Goal: Task Accomplishment & Management: Use online tool/utility

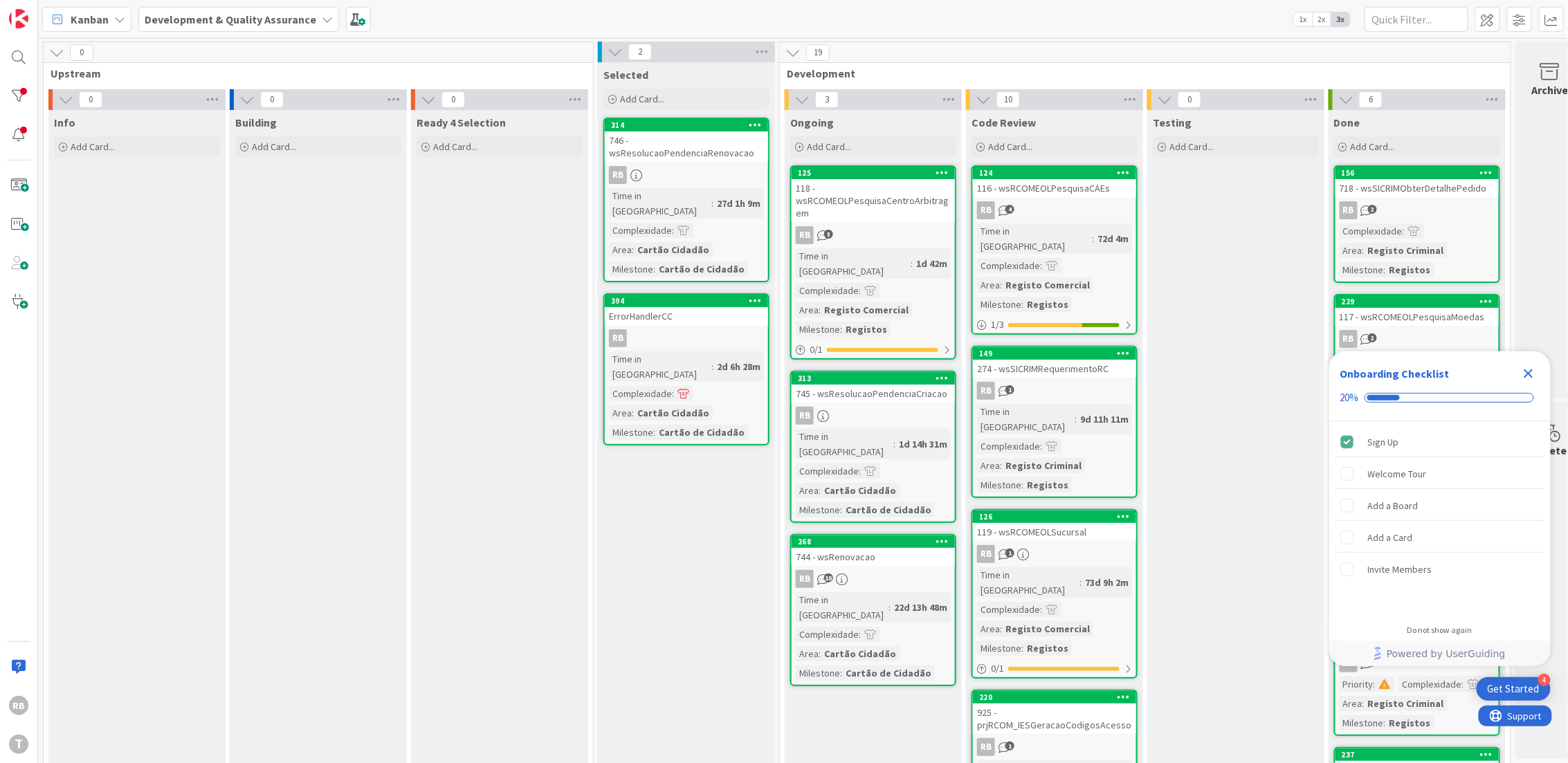
click at [949, 370] on icon "Close Checklist" at bounding box center [1528, 373] width 17 height 17
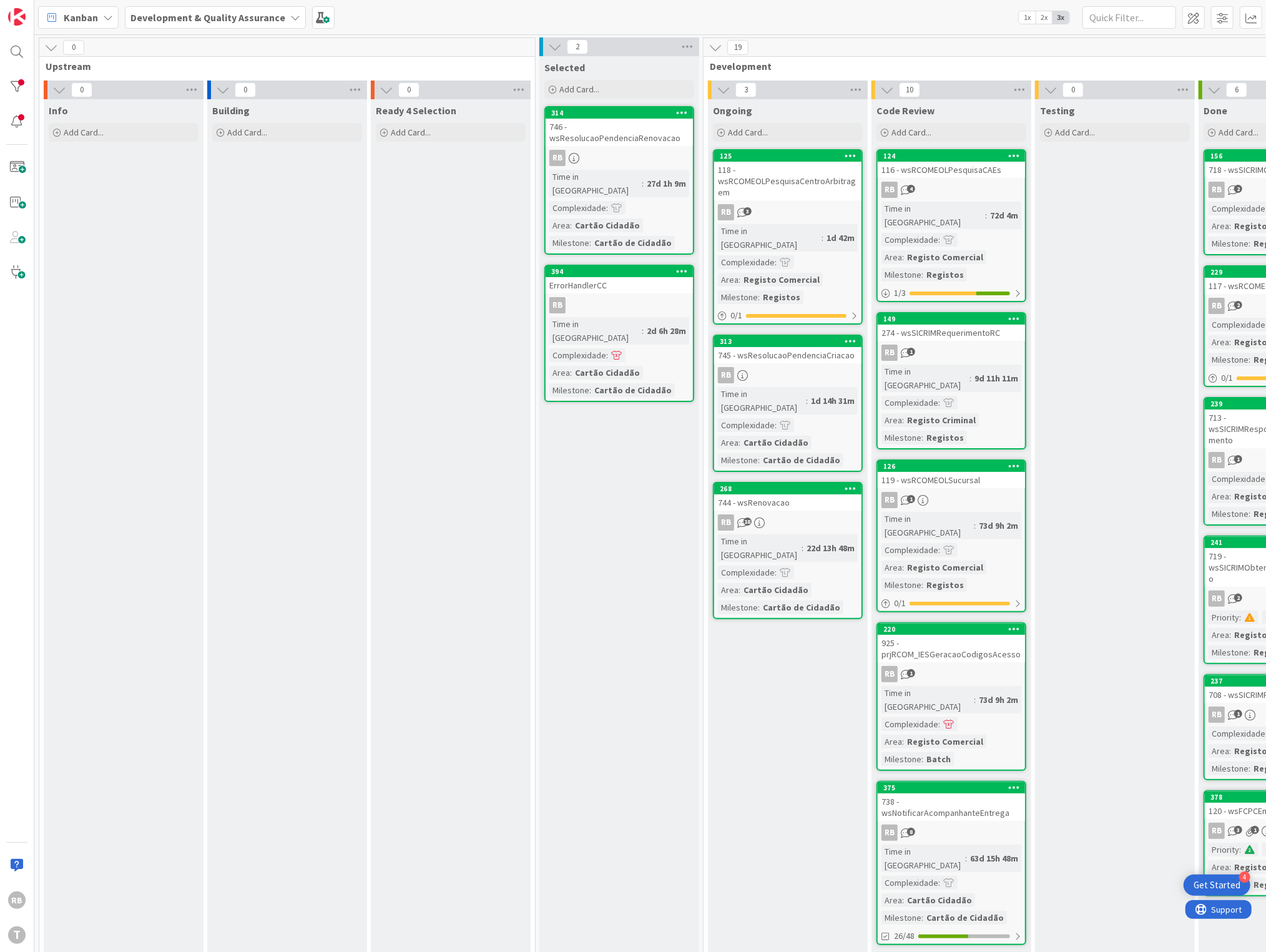
click at [784, 192] on div "118 - wsRCOMEOLPesquisaCentroArbitragem" at bounding box center [788, 181] width 147 height 39
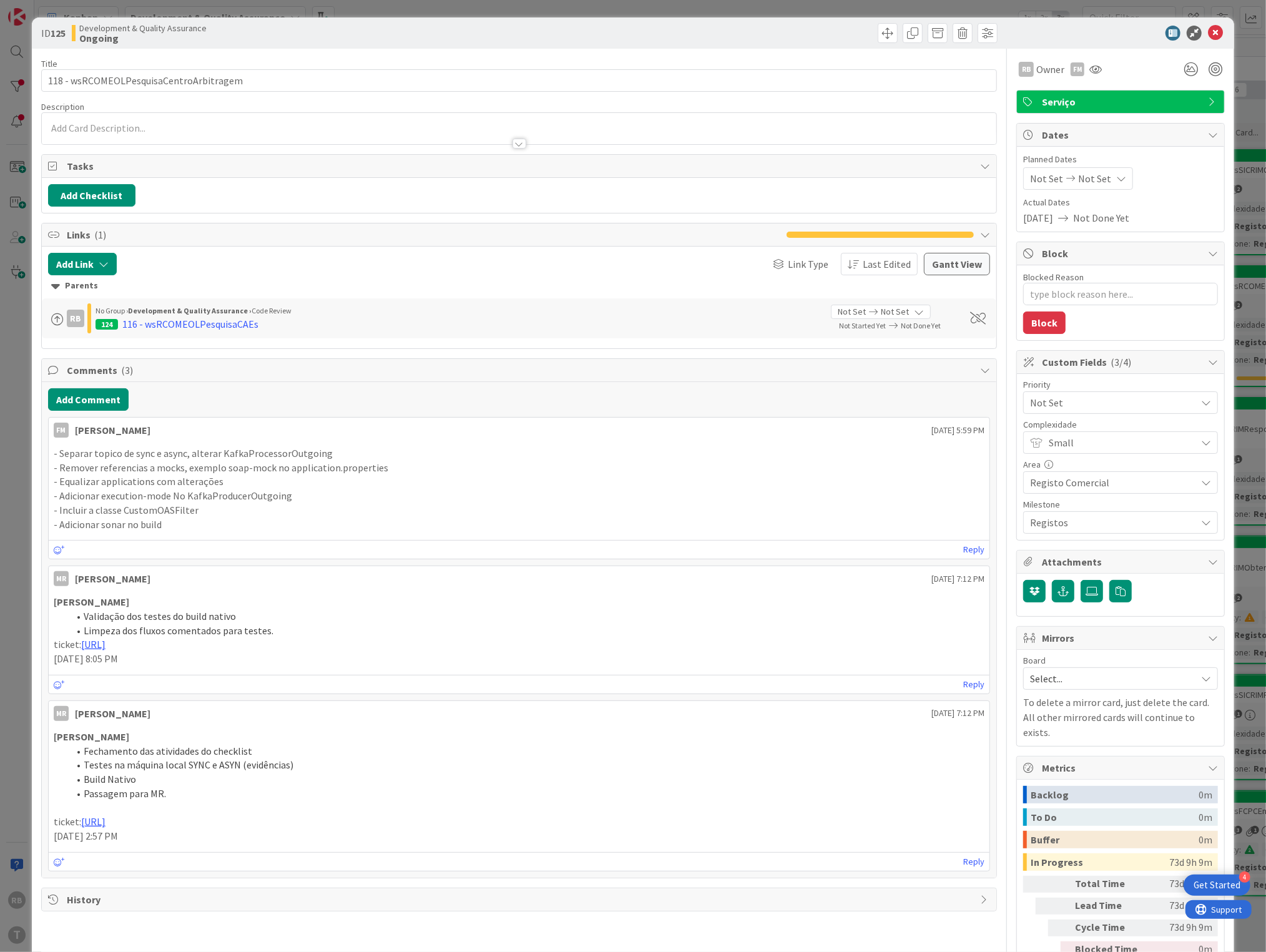
type textarea "x"
click at [80, 395] on button "Add Comment" at bounding box center [88, 400] width 80 height 23
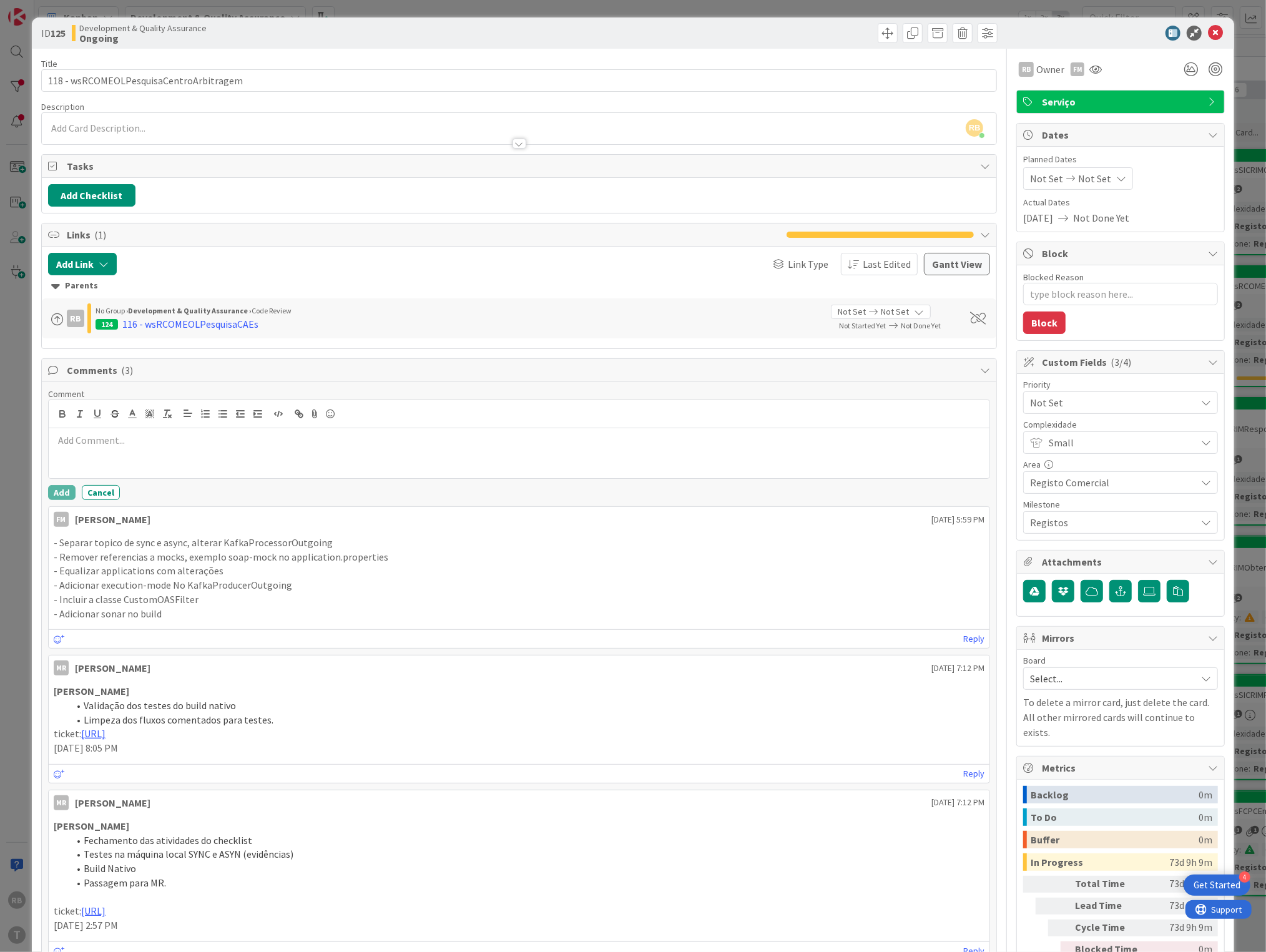
click at [150, 454] on div at bounding box center [519, 453] width 942 height 50
click at [55, 490] on button "Add" at bounding box center [62, 492] width 27 height 15
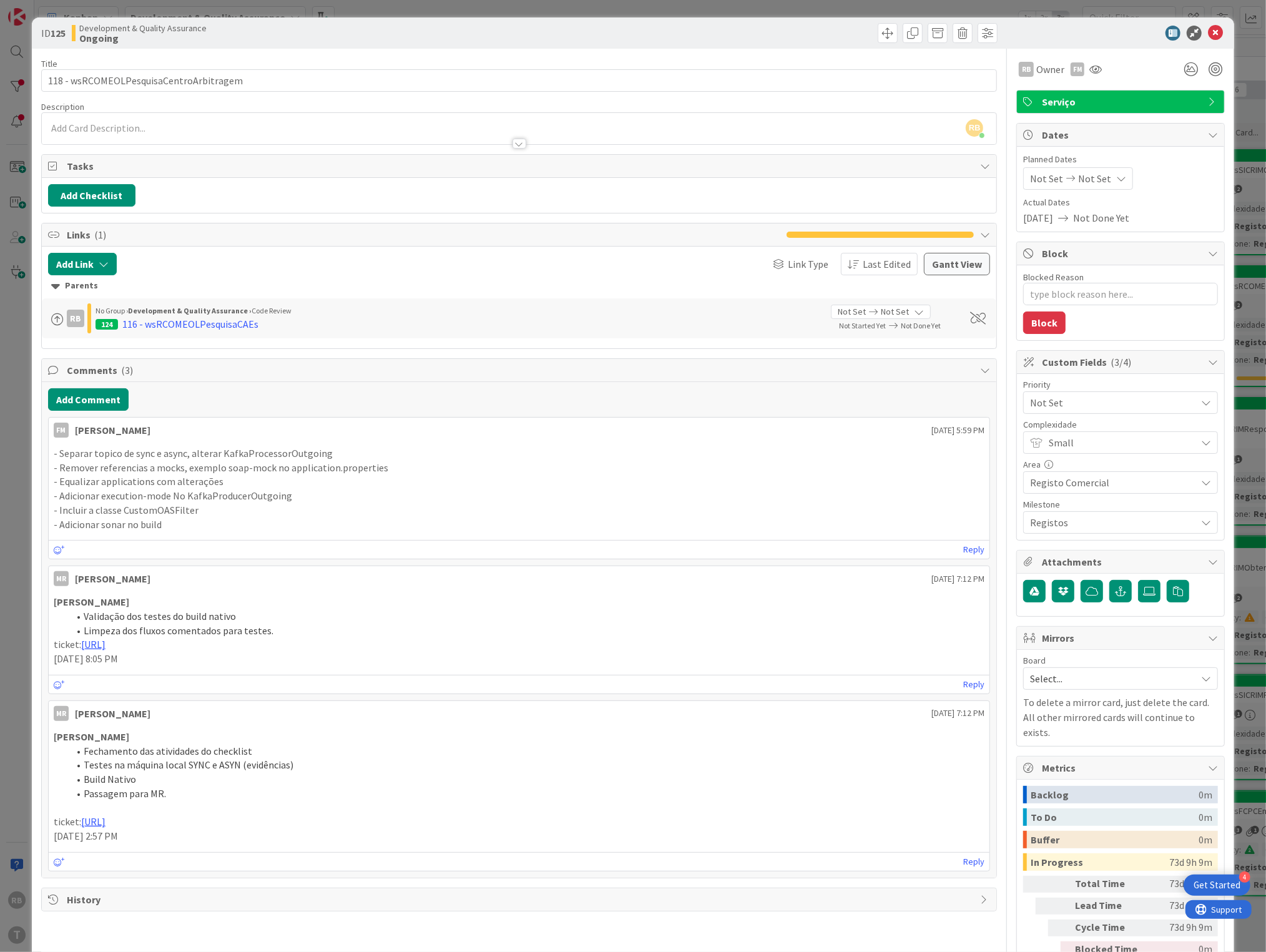
type textarea "x"
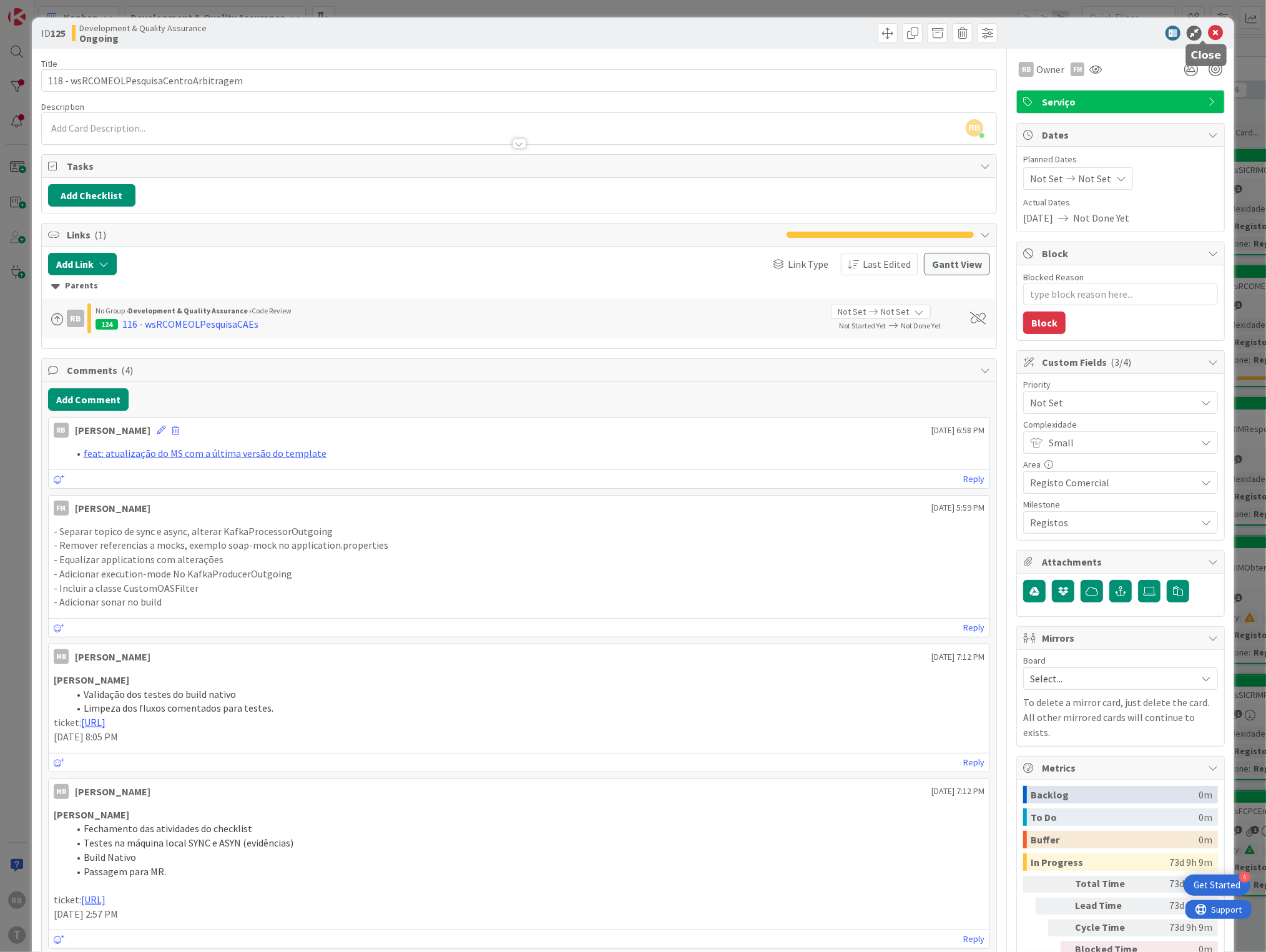
click at [856, 31] on icon at bounding box center [1215, 33] width 15 height 15
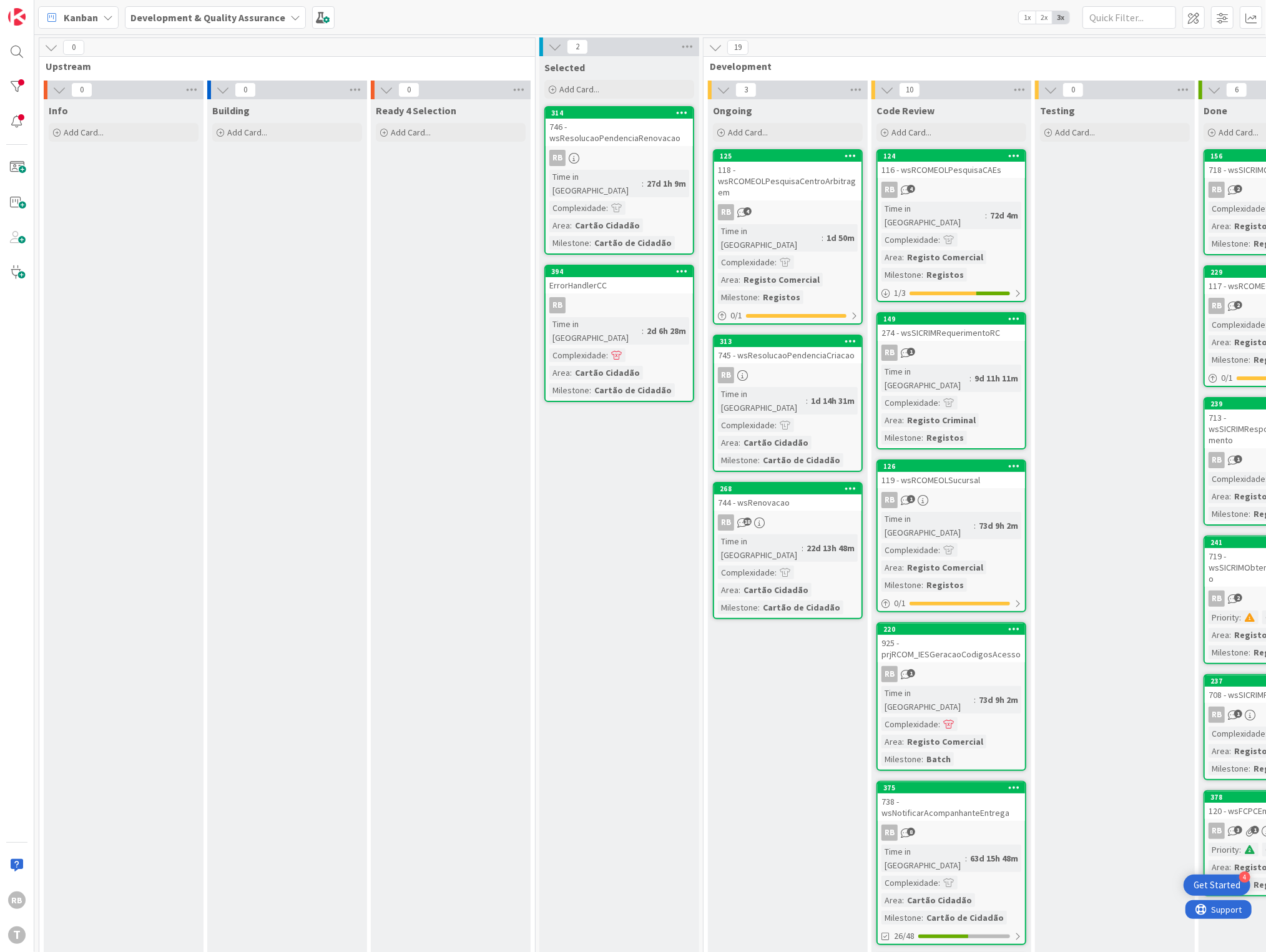
click at [386, 342] on div "Ready 4 Selection Add Card..." at bounding box center [450, 919] width 159 height 1639
